Goal: Information Seeking & Learning: Learn about a topic

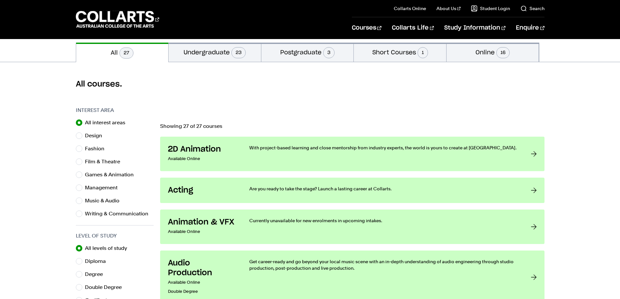
scroll to position [195, 0]
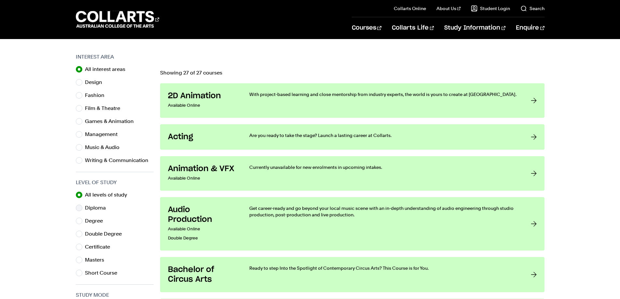
click at [96, 205] on label "Diploma" at bounding box center [98, 207] width 26 height 9
click at [82, 205] on input "Diploma" at bounding box center [79, 208] width 7 height 7
radio input "true"
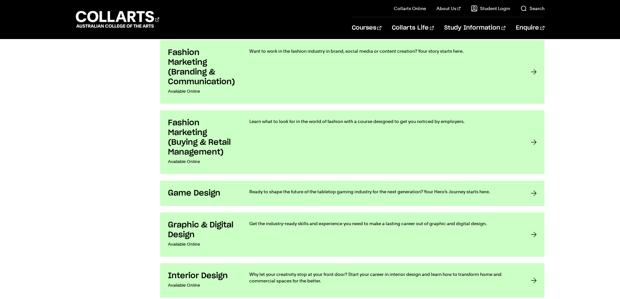
scroll to position [813, 0]
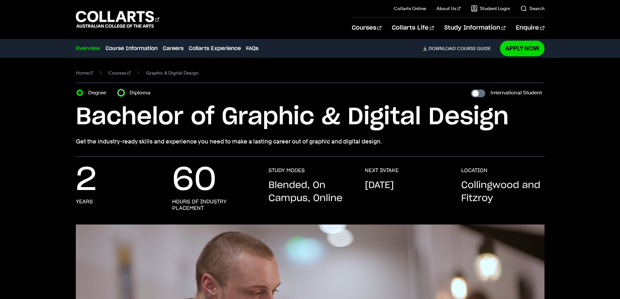
click at [120, 90] on input "Diploma" at bounding box center [121, 92] width 7 height 7
radio input "true"
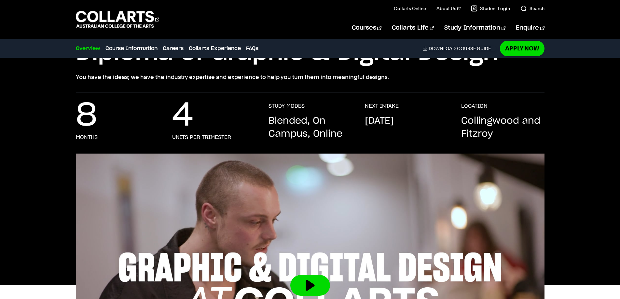
scroll to position [33, 0]
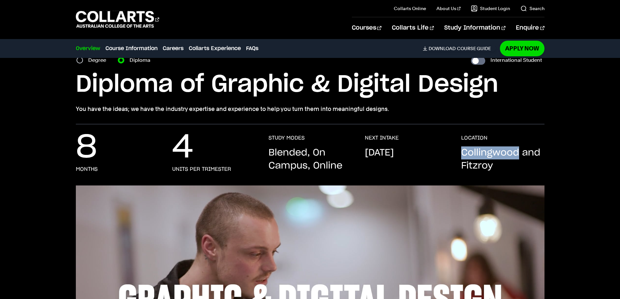
drag, startPoint x: 464, startPoint y: 152, endPoint x: 517, endPoint y: 148, distance: 53.2
click at [517, 148] on p "Collingwood and Fitzroy" at bounding box center [502, 159] width 83 height 26
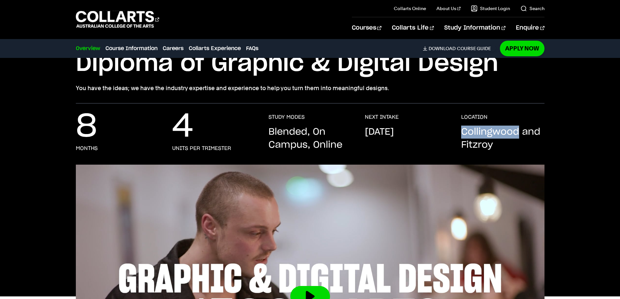
scroll to position [65, 0]
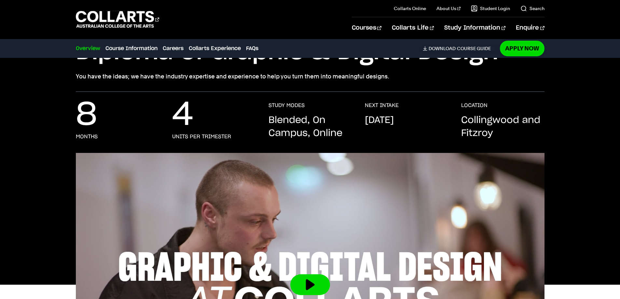
click at [472, 138] on p "Collingwood and Fitzroy" at bounding box center [502, 127] width 83 height 26
click at [473, 138] on p "Collingwood and Fitzroy" at bounding box center [502, 127] width 83 height 26
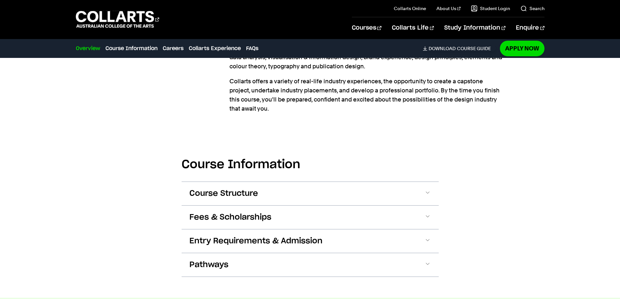
scroll to position [650, 0]
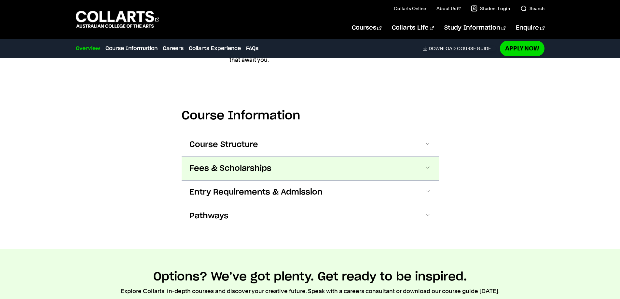
click at [0, 0] on button "Fees & Scholarships" at bounding box center [0, 0] width 0 height 0
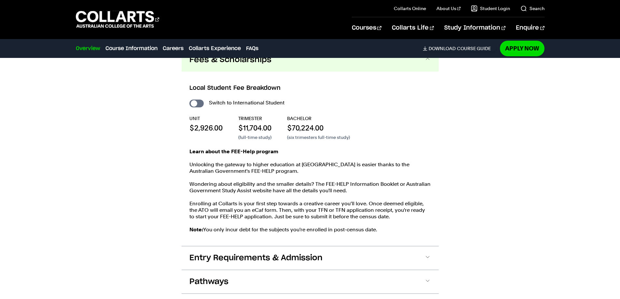
scroll to position [760, 0]
drag, startPoint x: 468, startPoint y: 135, endPoint x: 455, endPoint y: 141, distance: 14.1
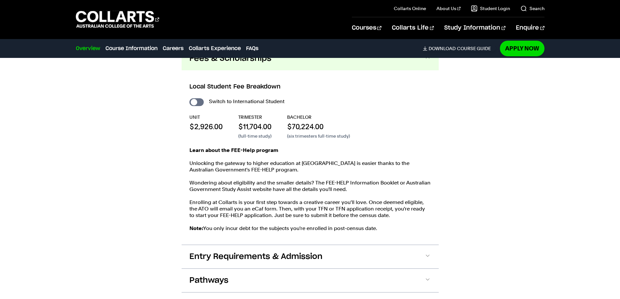
click at [455, 141] on div "Course Information Course Structure Diploma of Graphic & Digital Design The Dip…" at bounding box center [310, 140] width 574 height 345
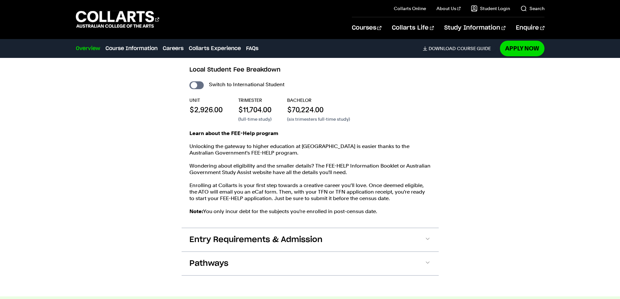
scroll to position [793, 0]
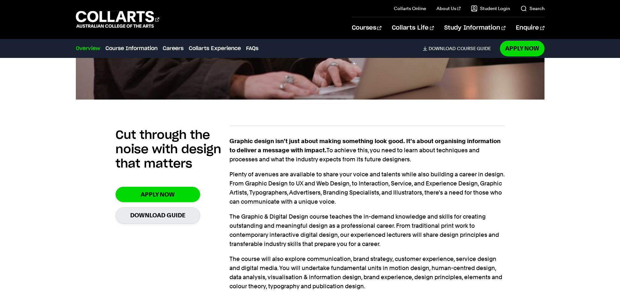
drag, startPoint x: 422, startPoint y: 181, endPoint x: 350, endPoint y: 98, distance: 109.7
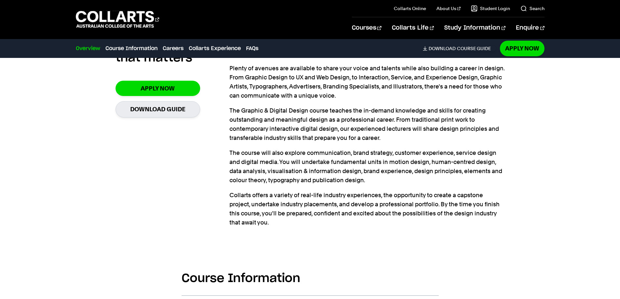
scroll to position [650, 0]
